Goal: Task Accomplishment & Management: Use online tool/utility

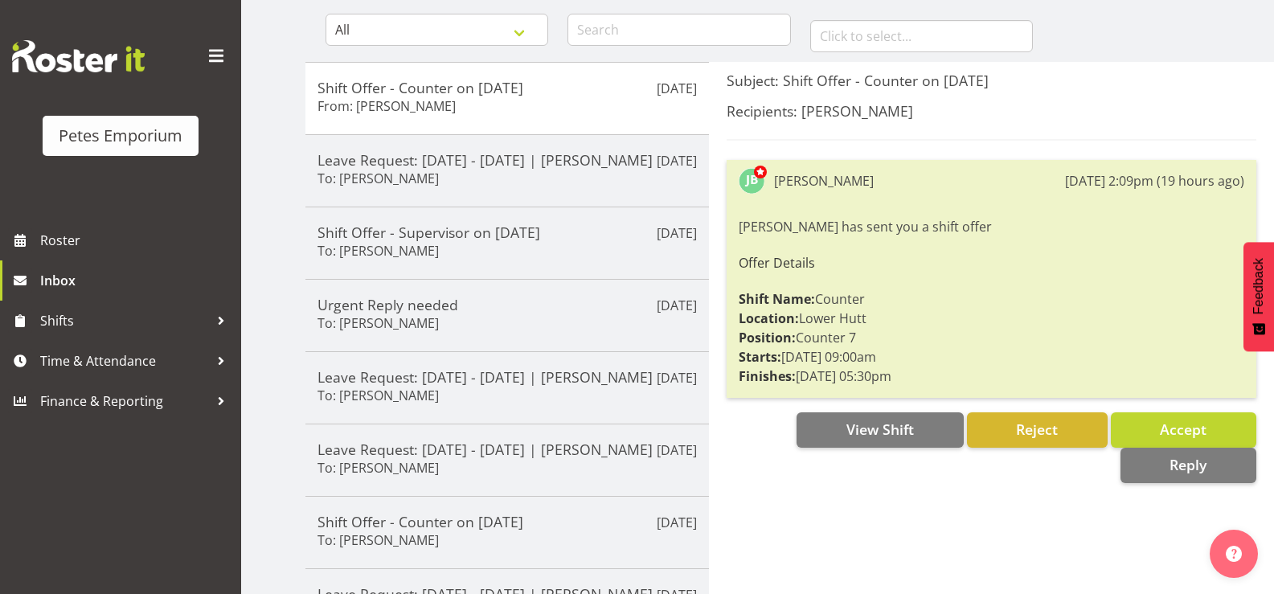
scroll to position [159, 0]
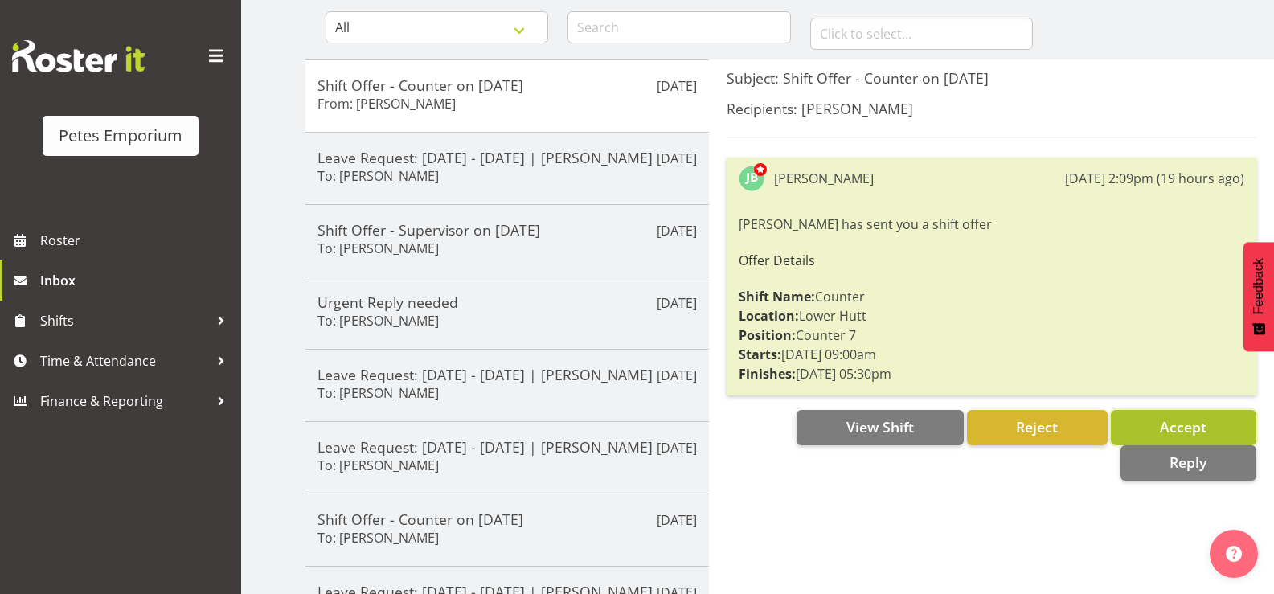
click at [1168, 423] on span "Accept" at bounding box center [1183, 426] width 47 height 19
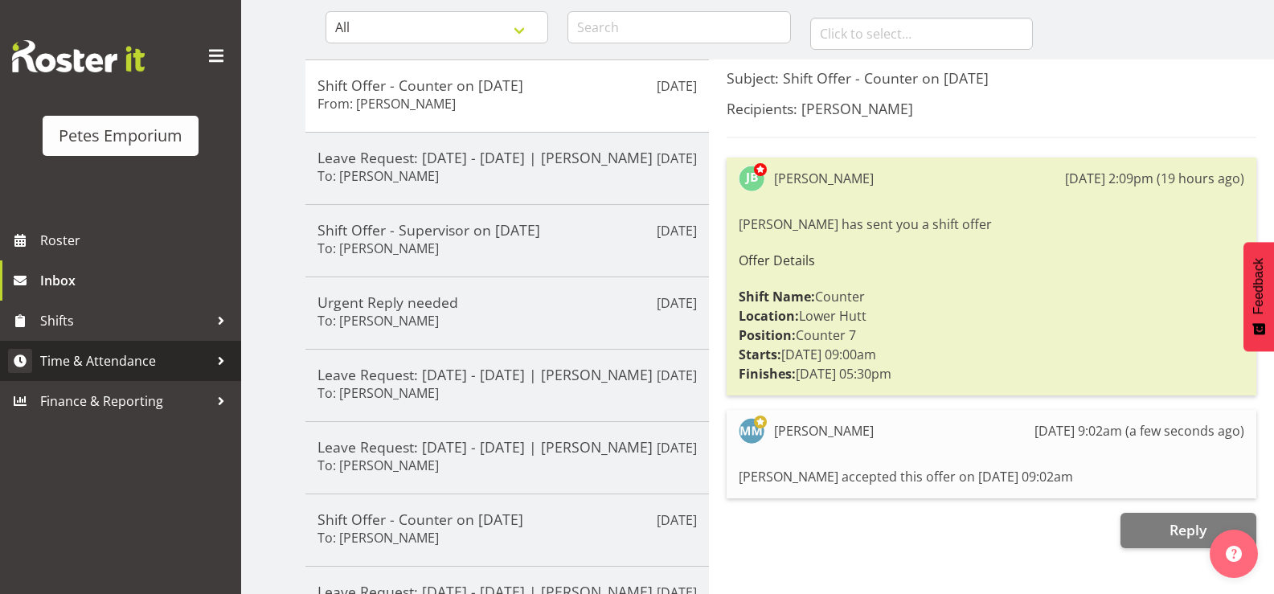
click at [162, 353] on span "Time & Attendance" at bounding box center [124, 361] width 169 height 24
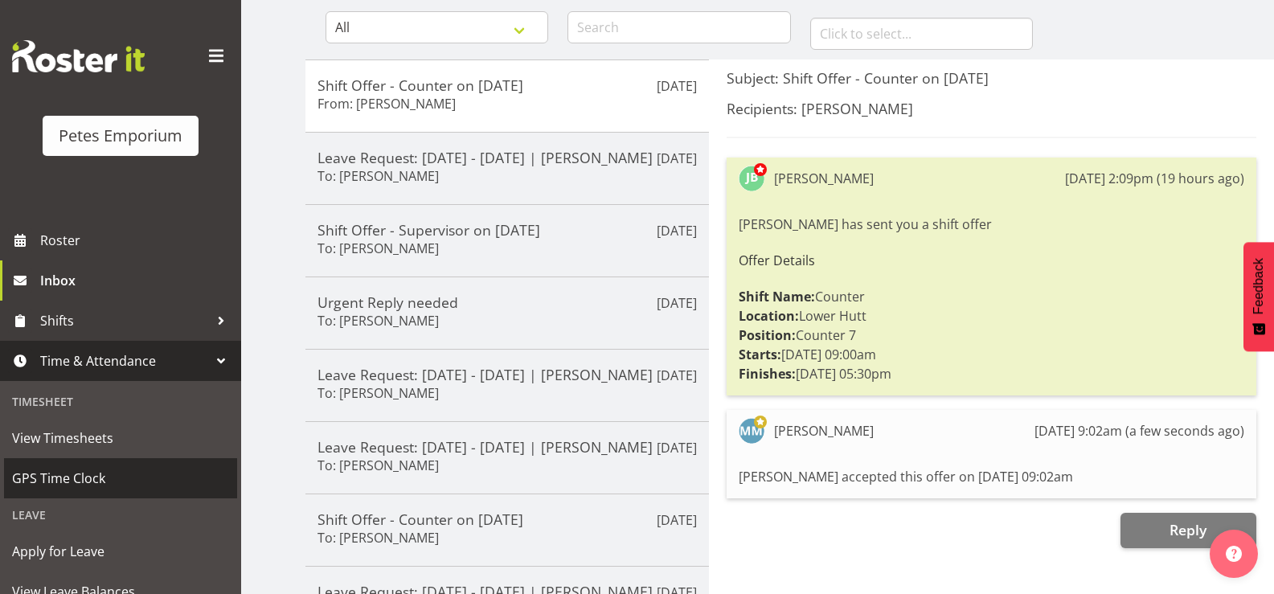
click at [96, 481] on span "GPS Time Clock" at bounding box center [120, 478] width 217 height 24
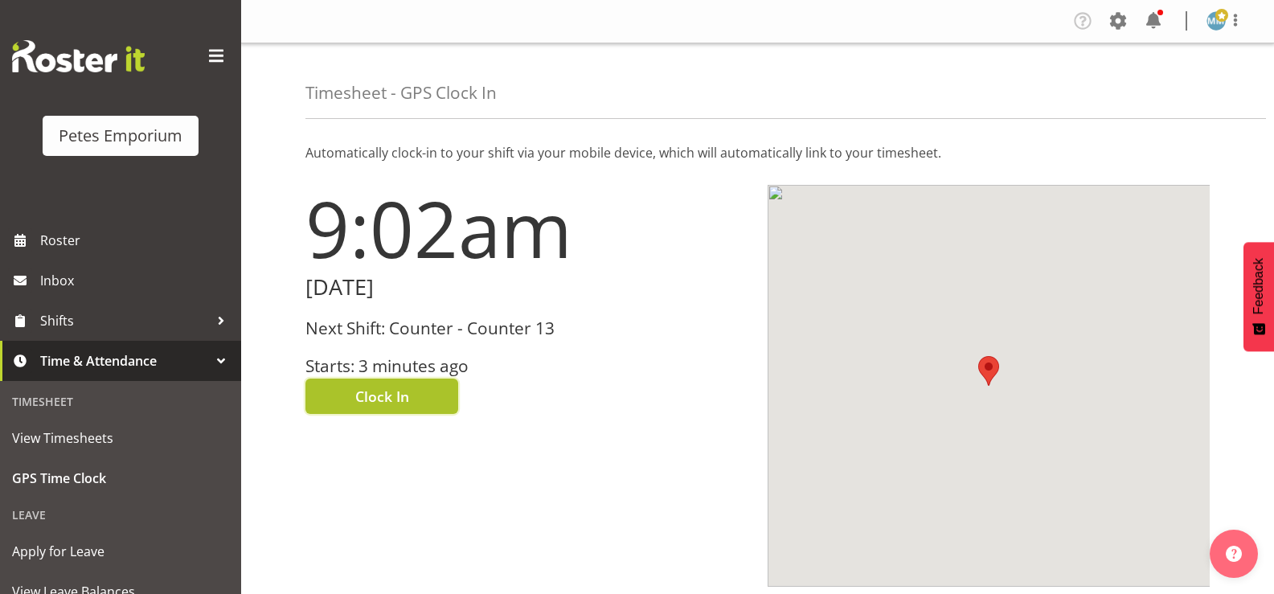
click at [383, 392] on span "Clock In" at bounding box center [382, 396] width 54 height 21
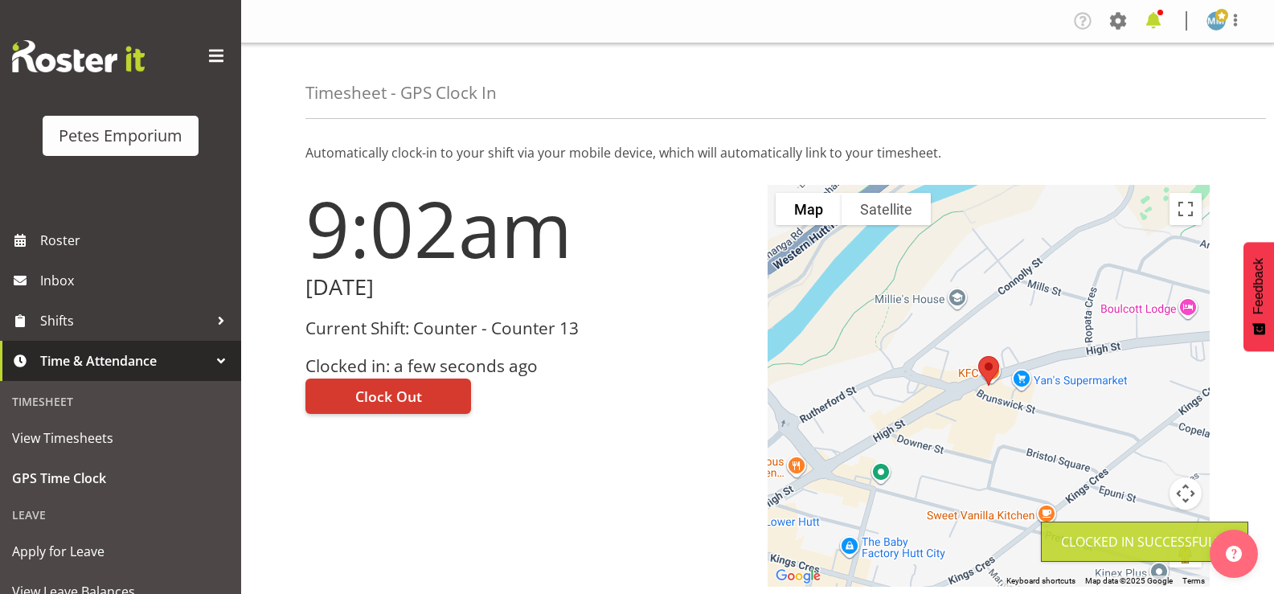
click at [1158, 27] on span at bounding box center [1153, 21] width 26 height 26
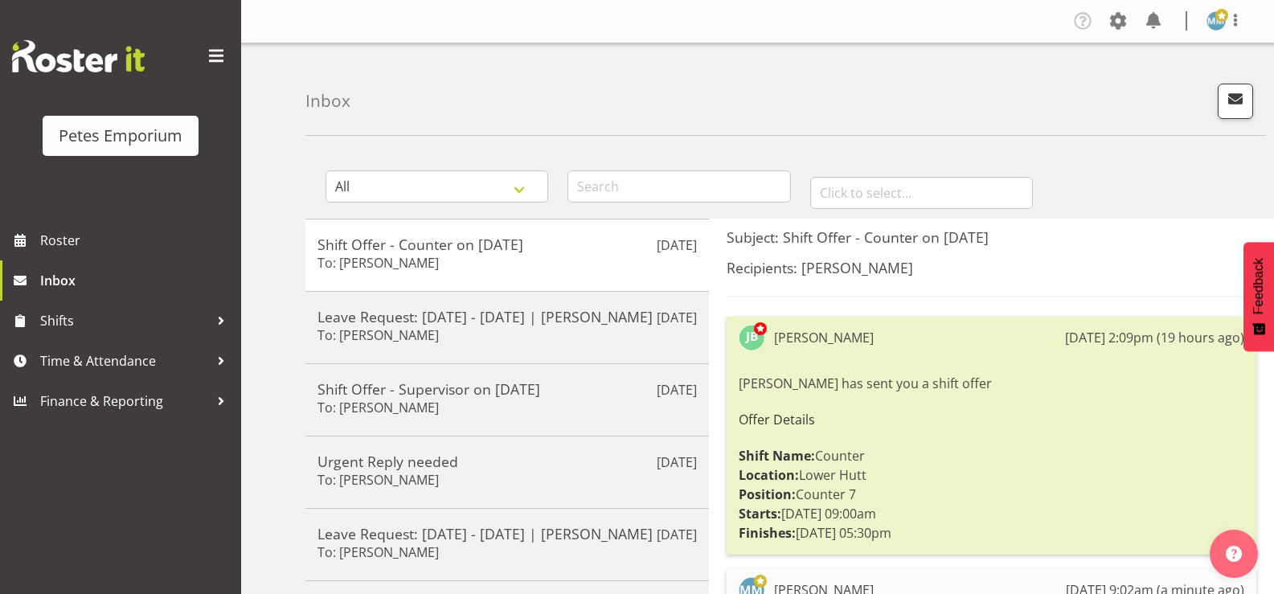
click at [1218, 21] on span at bounding box center [1221, 15] width 13 height 13
click at [1127, 89] on link "Log Out" at bounding box center [1167, 84] width 154 height 29
